Goal: Transaction & Acquisition: Purchase product/service

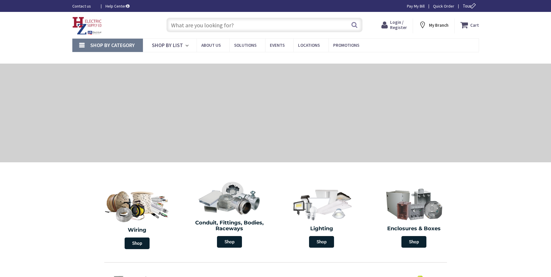
type input "[STREET_ADDRESS][PERSON_NAME]"
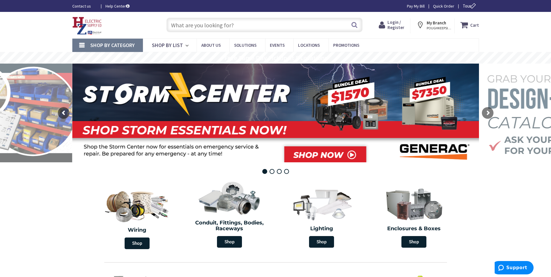
click at [222, 22] on input "text" at bounding box center [265, 25] width 196 height 15
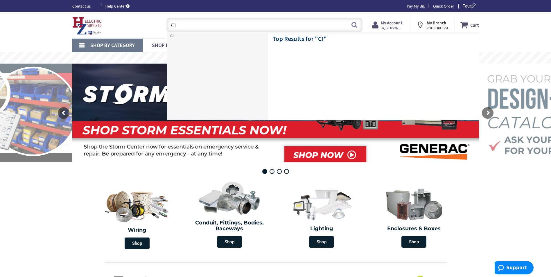
type input "C"
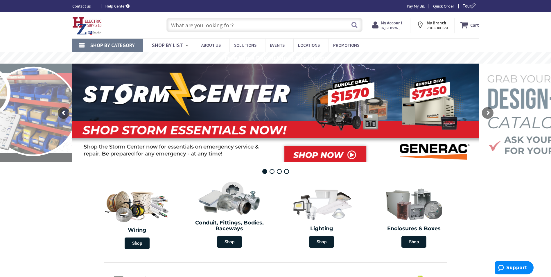
type input "C"
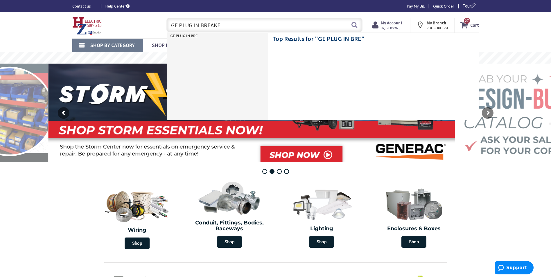
type input "GE PLUG IN BREAKER"
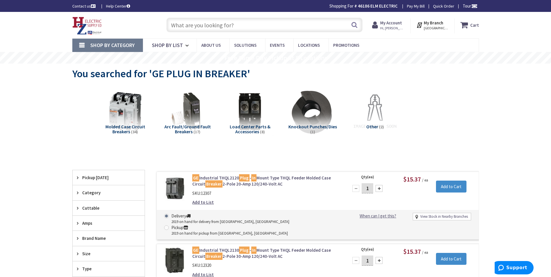
click at [177, 25] on input "text" at bounding box center [265, 25] width 196 height 15
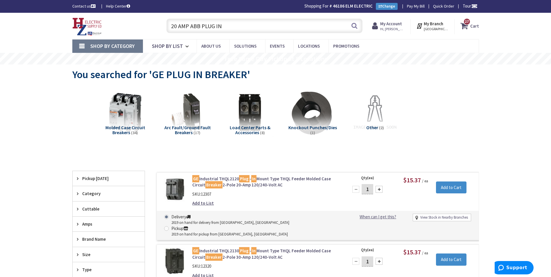
type input "20 AMP ABB PLUG IN"
